Goal: Transaction & Acquisition: Book appointment/travel/reservation

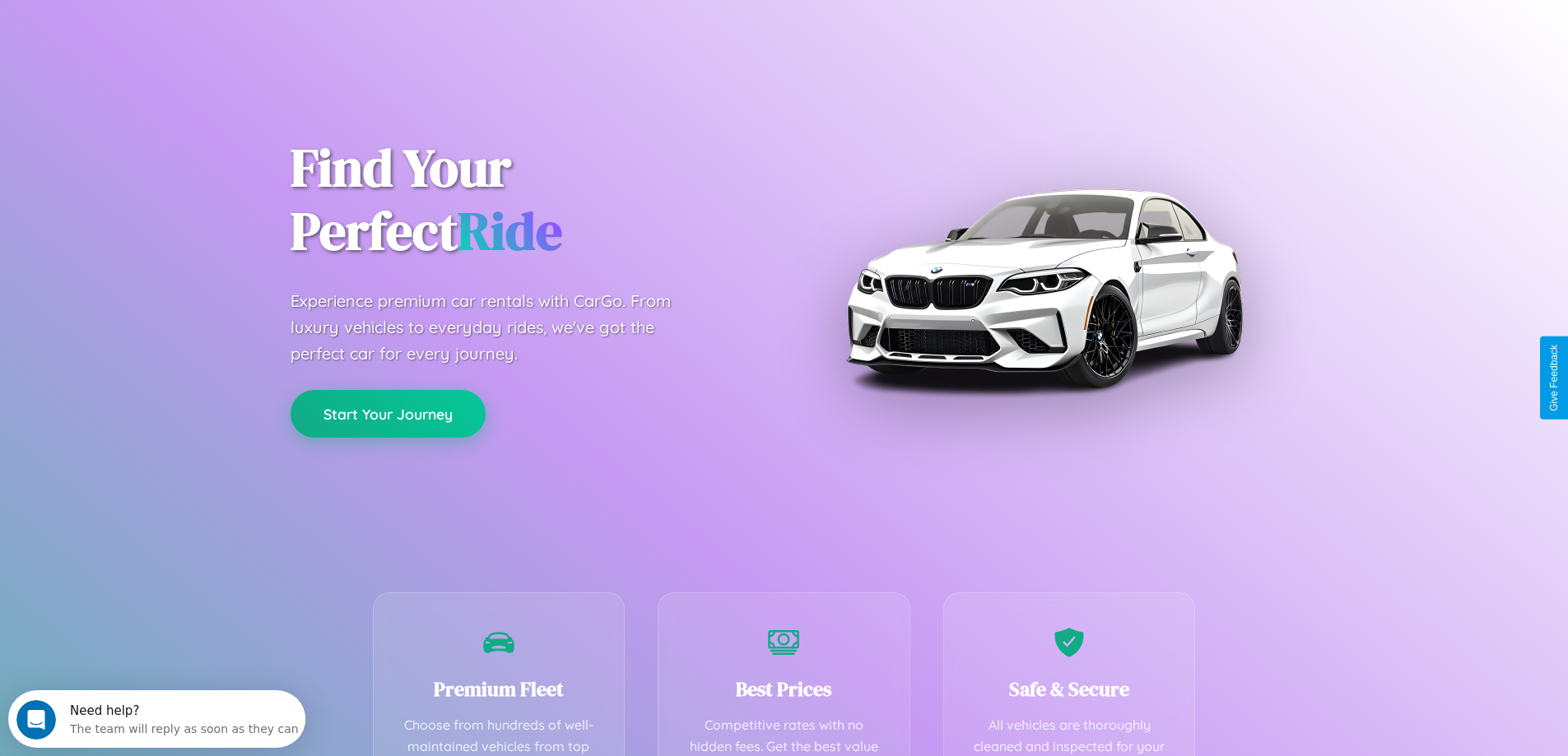
click at [388, 414] on button "Start Your Journey" at bounding box center [388, 414] width 195 height 48
click at [388, 413] on button "Start Your Journey" at bounding box center [388, 414] width 195 height 48
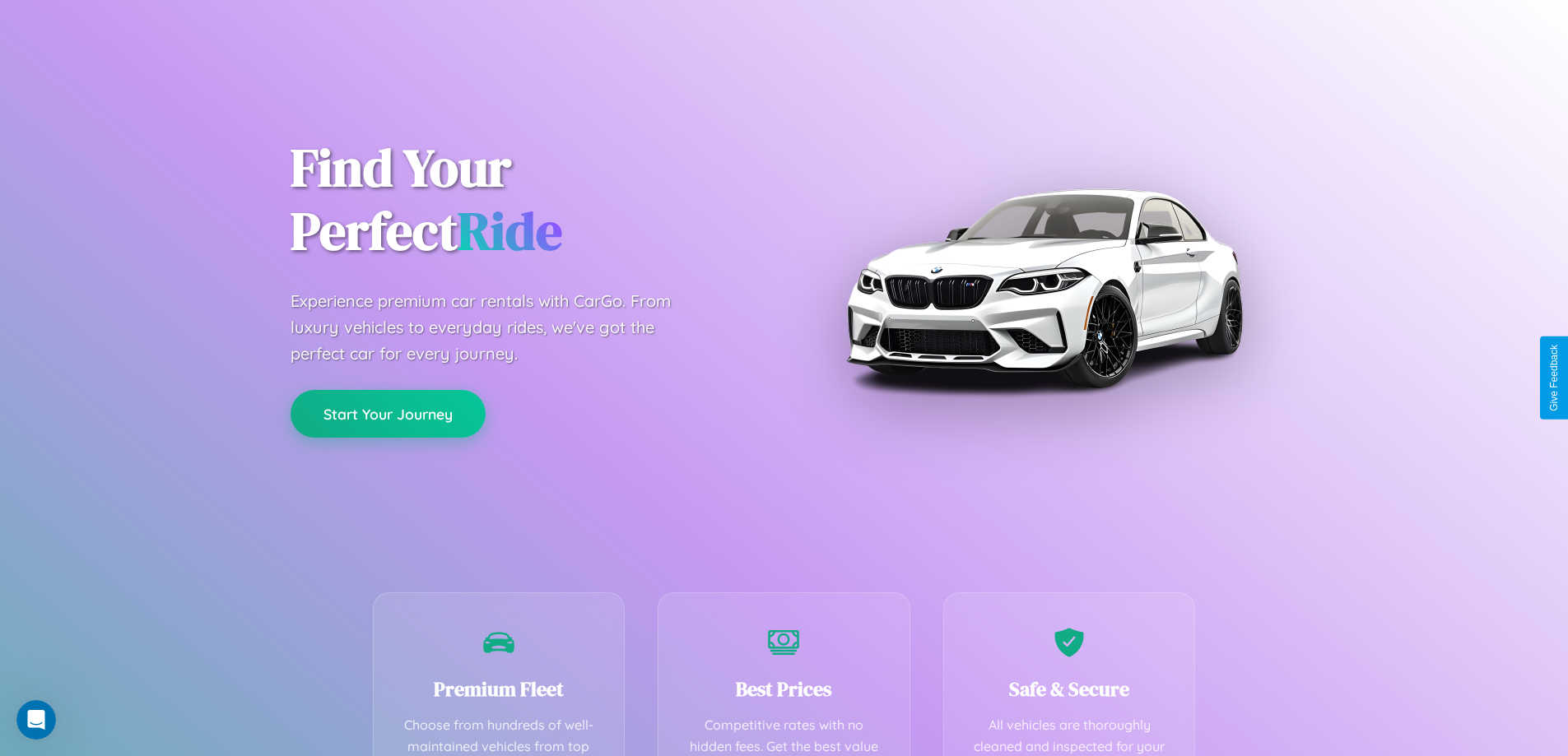
click at [388, 413] on button "Start Your Journey" at bounding box center [388, 414] width 195 height 48
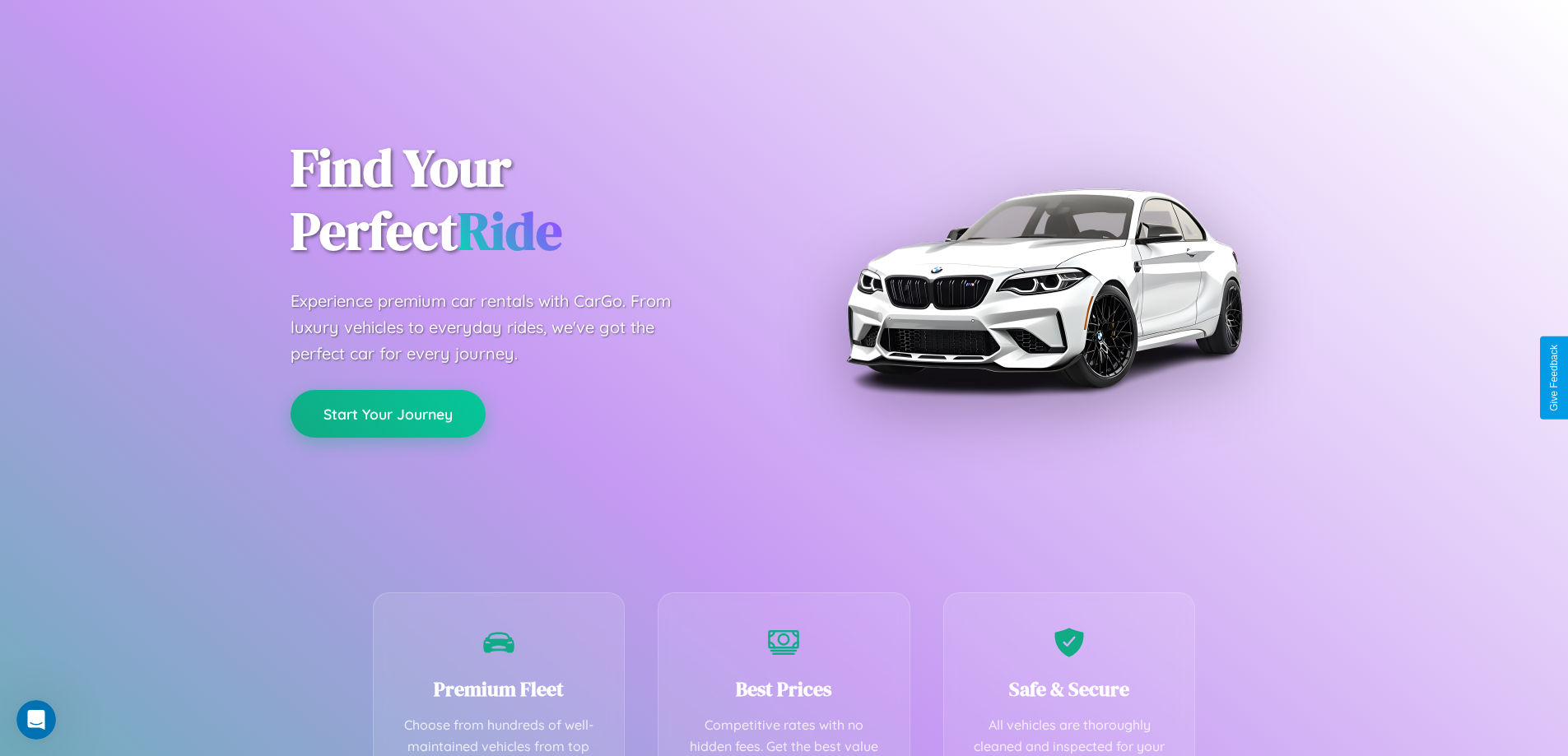
click at [388, 413] on button "Start Your Journey" at bounding box center [388, 414] width 195 height 48
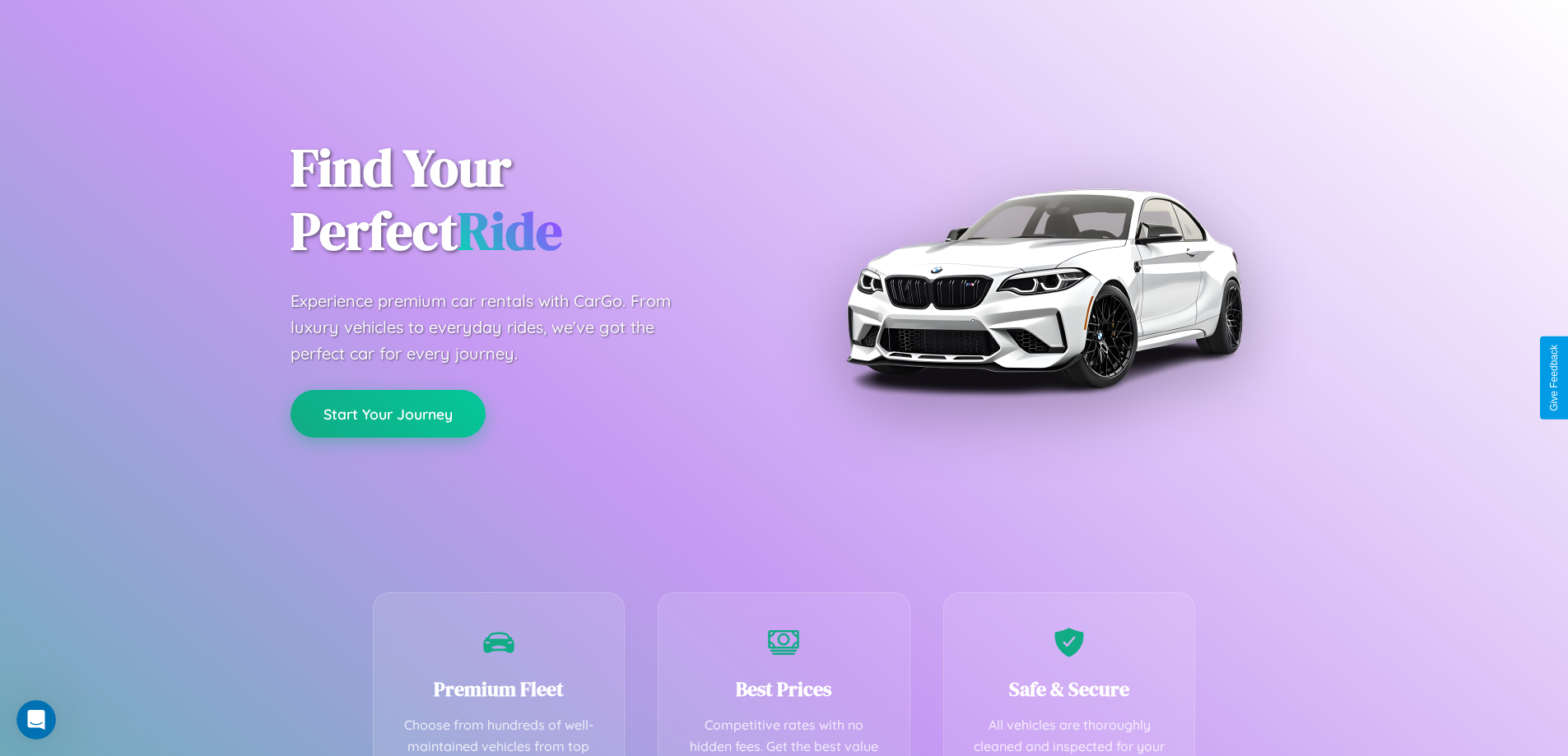
click at [388, 413] on button "Start Your Journey" at bounding box center [388, 414] width 195 height 48
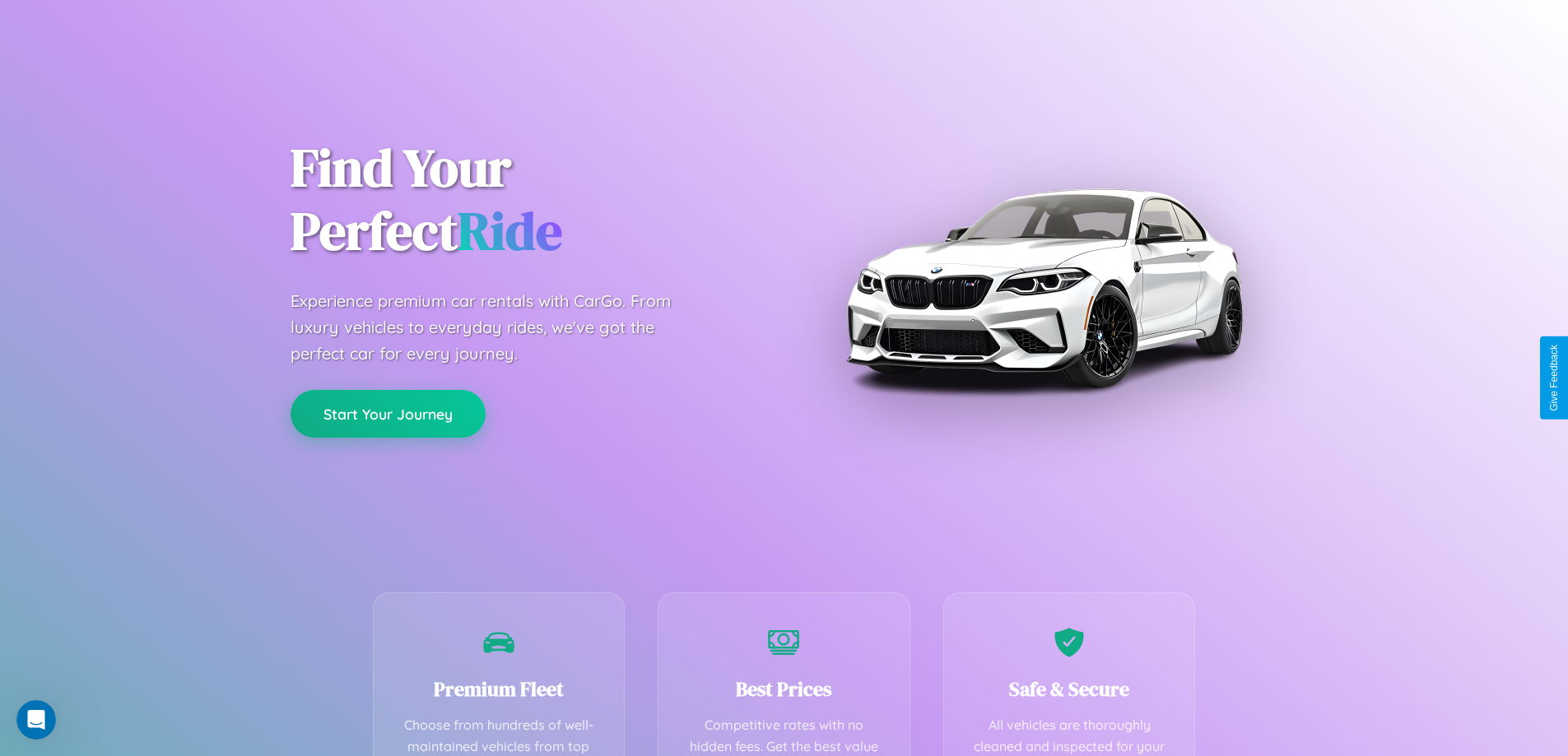
click at [388, 413] on button "Start Your Journey" at bounding box center [388, 414] width 195 height 48
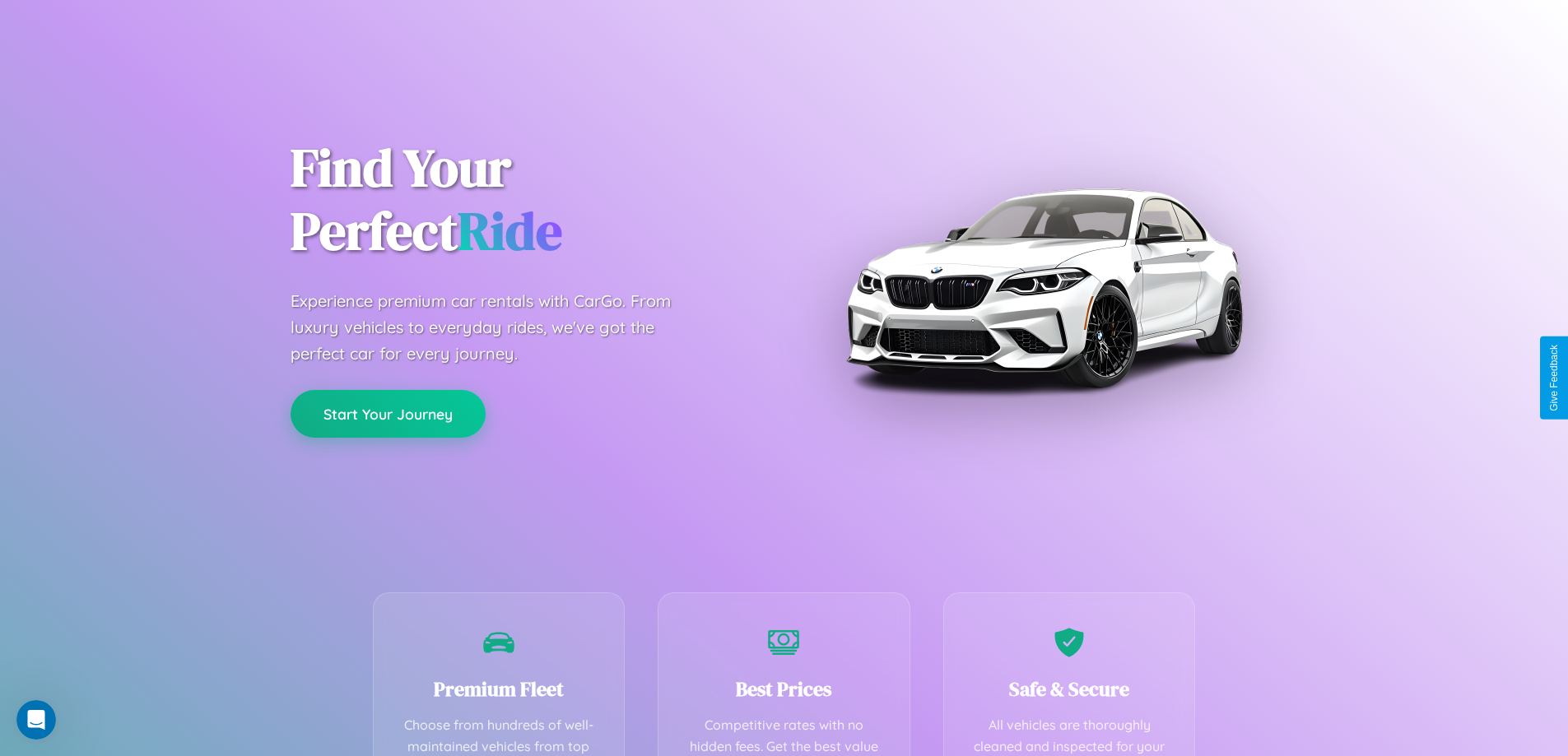
click at [388, 413] on button "Start Your Journey" at bounding box center [388, 414] width 195 height 48
